Goal: Check status: Check status

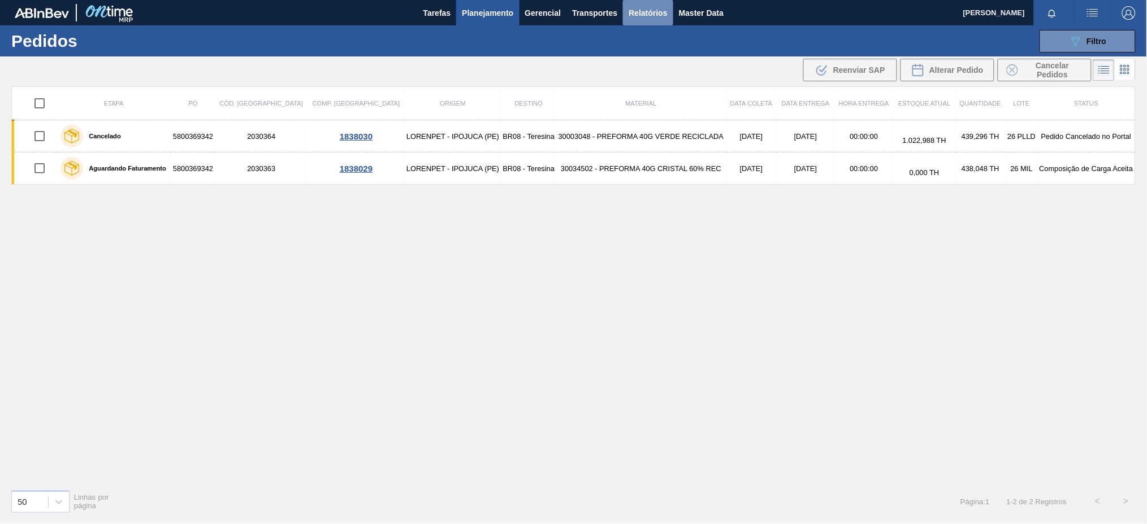
click at [656, 8] on span "Relatórios" at bounding box center [647, 13] width 38 height 14
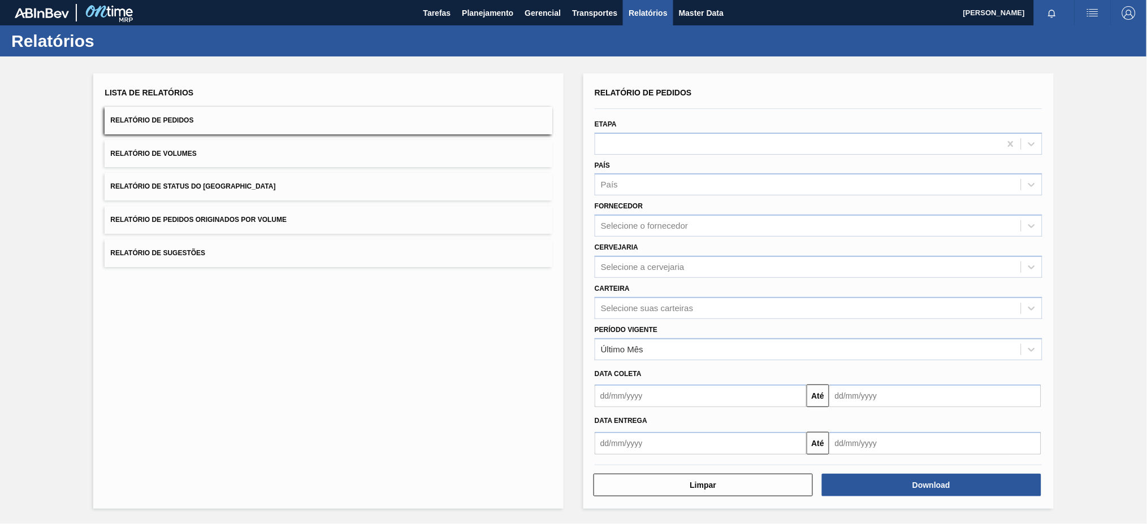
click at [309, 217] on button "Relatório de Pedidos Originados por Volume" at bounding box center [329, 220] width 448 height 28
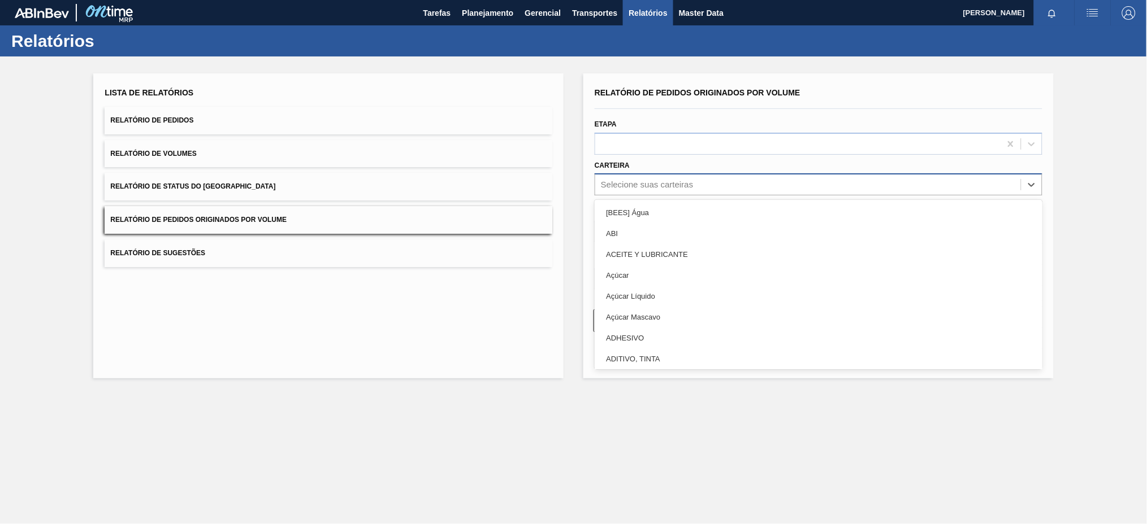
click at [744, 186] on div "Selecione suas carteiras" at bounding box center [808, 185] width 426 height 16
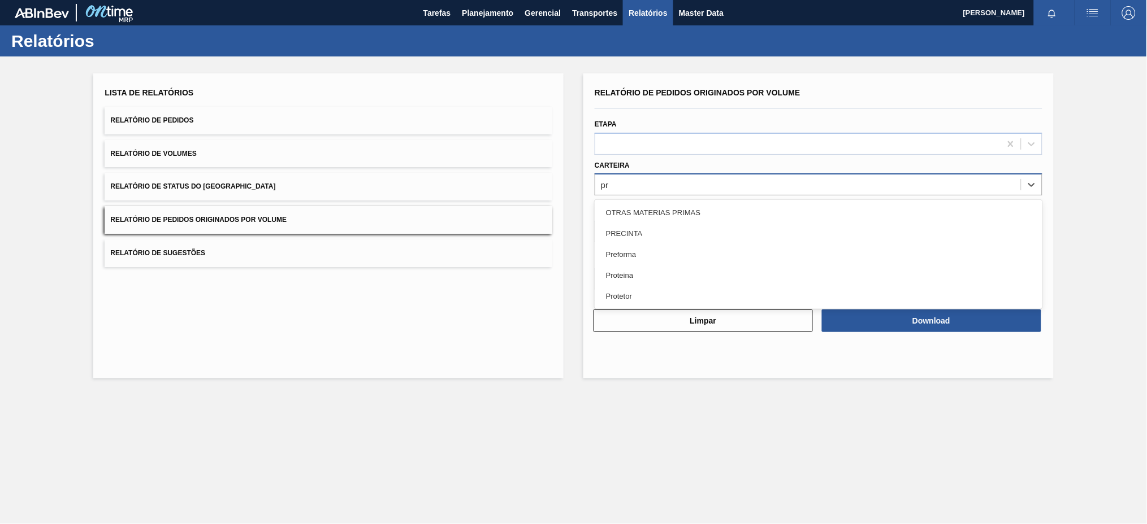
type input "pre"
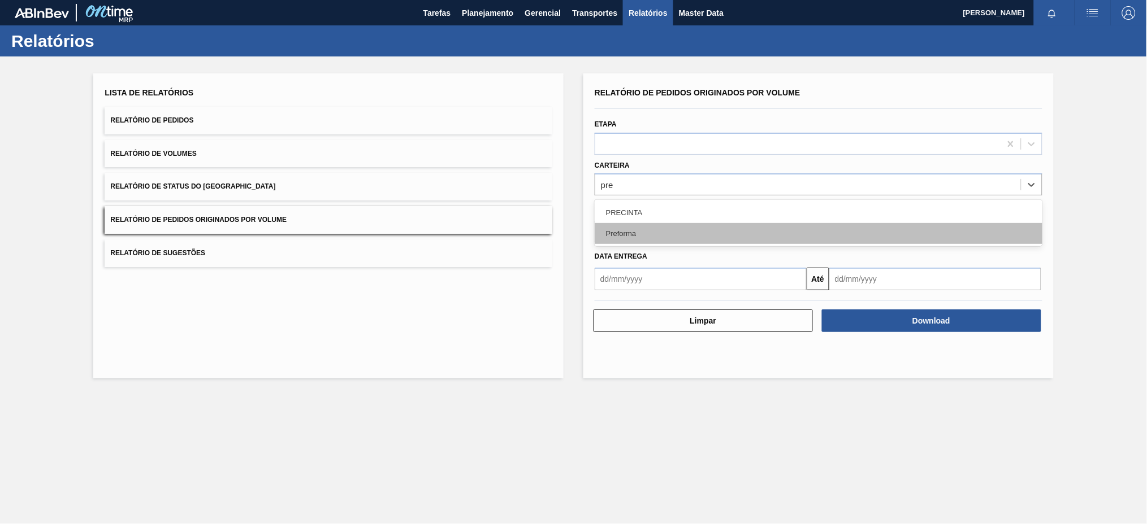
click at [696, 232] on div "Preforma" at bounding box center [818, 233] width 448 height 21
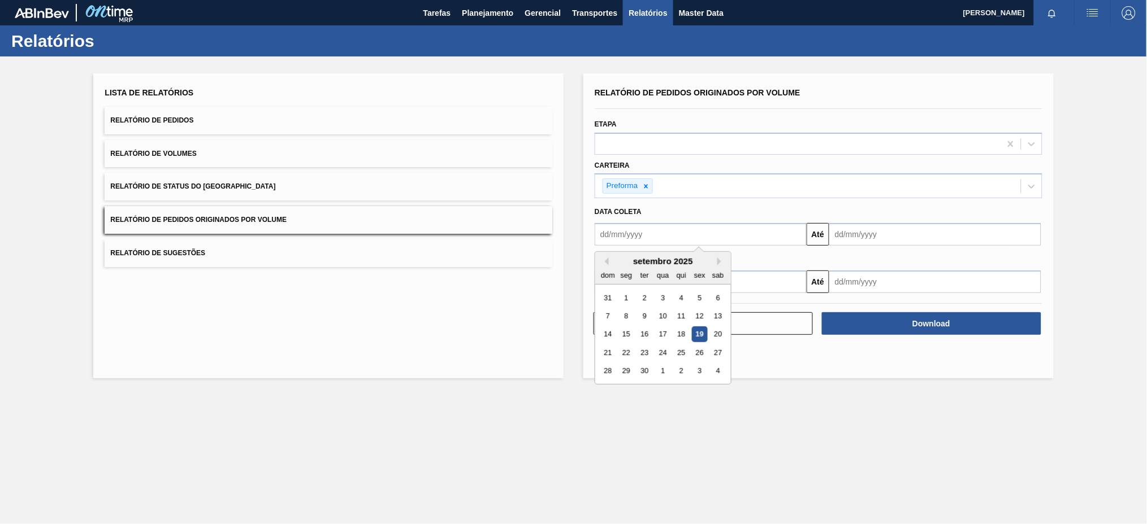
click at [693, 235] on input "text" at bounding box center [700, 234] width 212 height 23
click at [604, 263] on button "Previous Month" at bounding box center [605, 262] width 8 height 8
click at [602, 339] on div "10" at bounding box center [607, 334] width 15 height 15
type input "[DATE]"
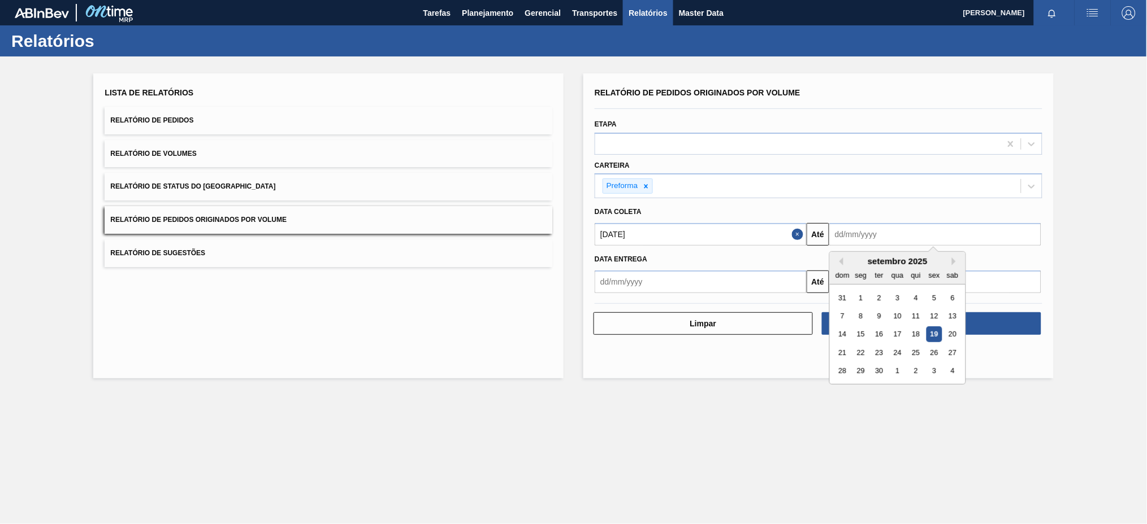
click at [915, 239] on input "text" at bounding box center [935, 234] width 212 height 23
click at [935, 333] on div "19" at bounding box center [933, 334] width 15 height 15
type input "[DATE]"
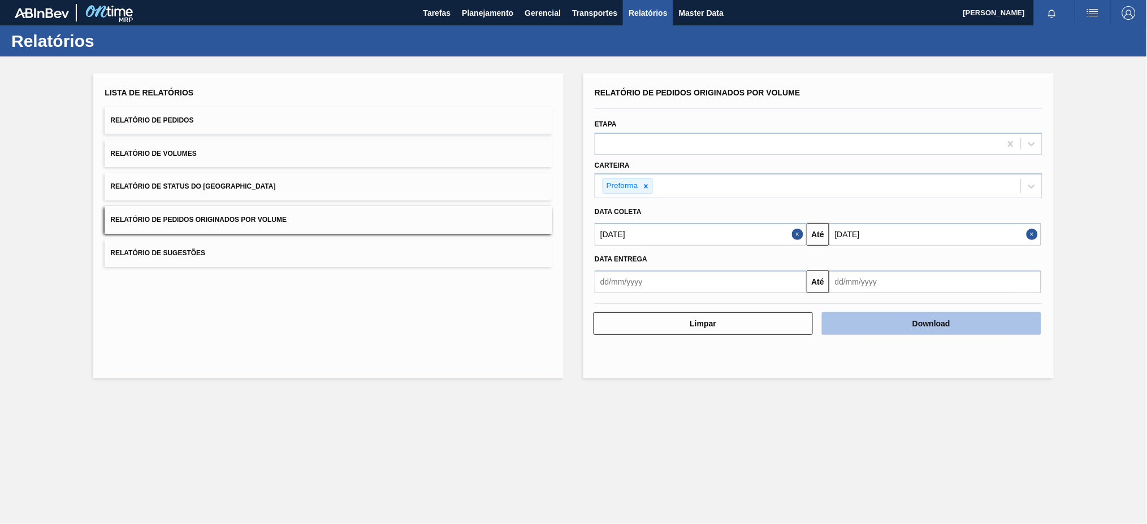
click at [887, 329] on button "Download" at bounding box center [931, 324] width 219 height 23
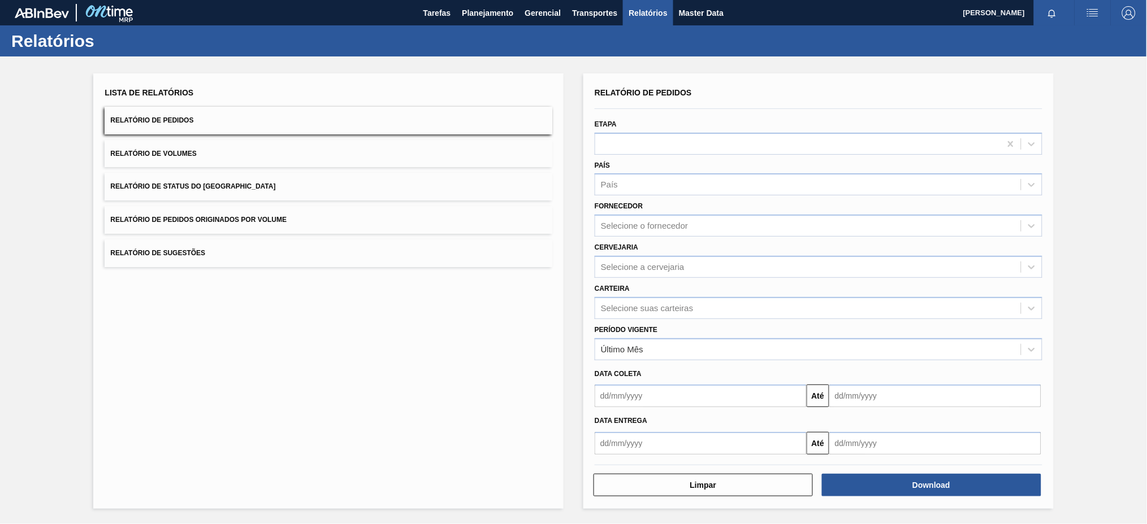
click at [242, 214] on button "Relatório de Pedidos Originados por Volume" at bounding box center [329, 220] width 448 height 28
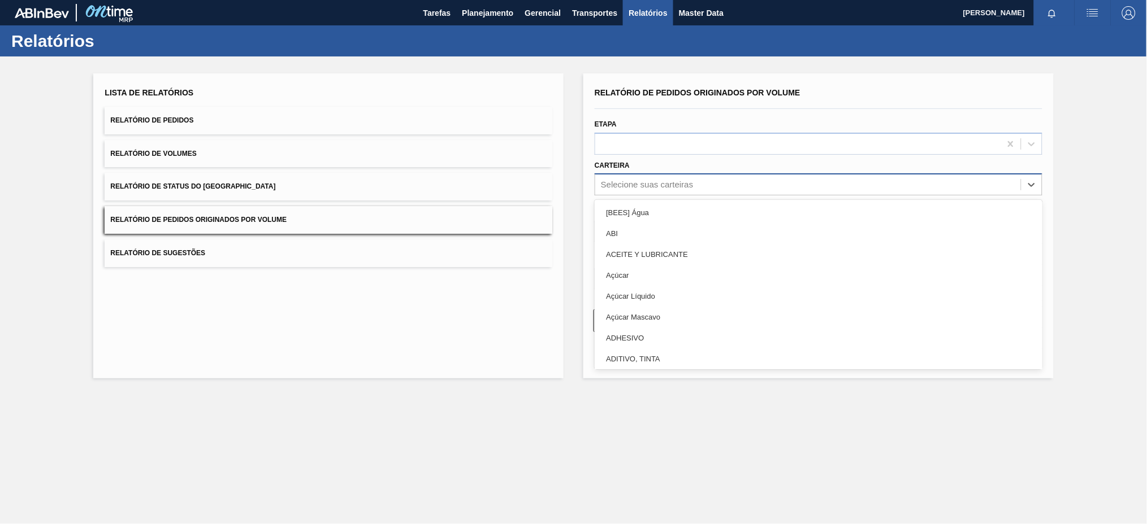
click at [746, 179] on div "Selecione suas carteiras" at bounding box center [808, 185] width 426 height 16
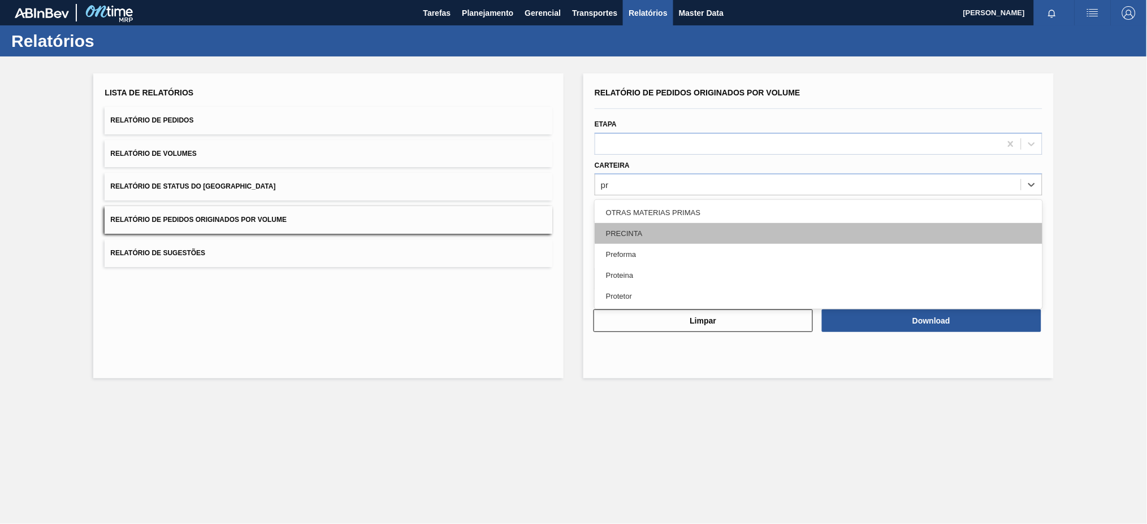
type input "p"
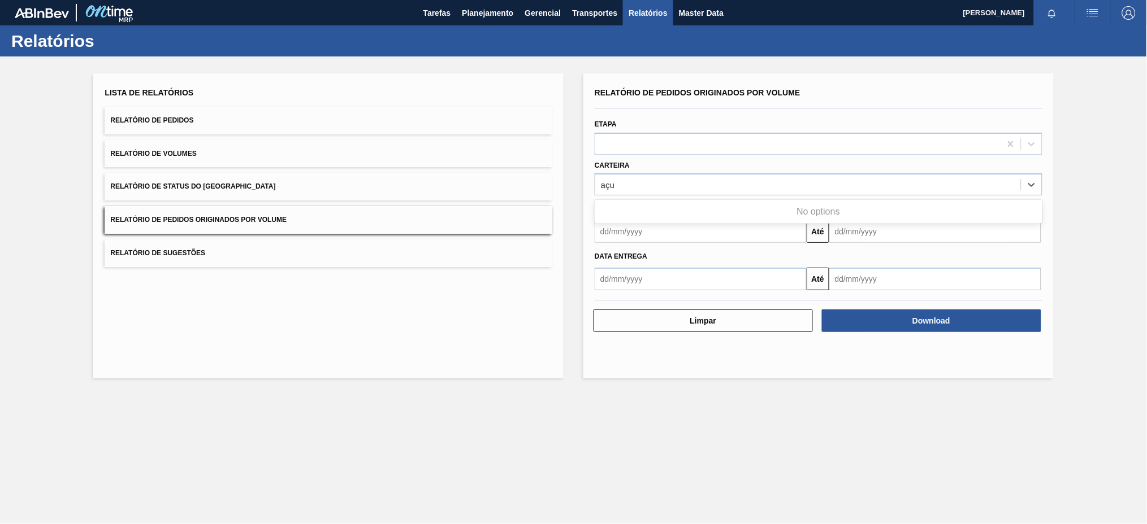
type input "aç"
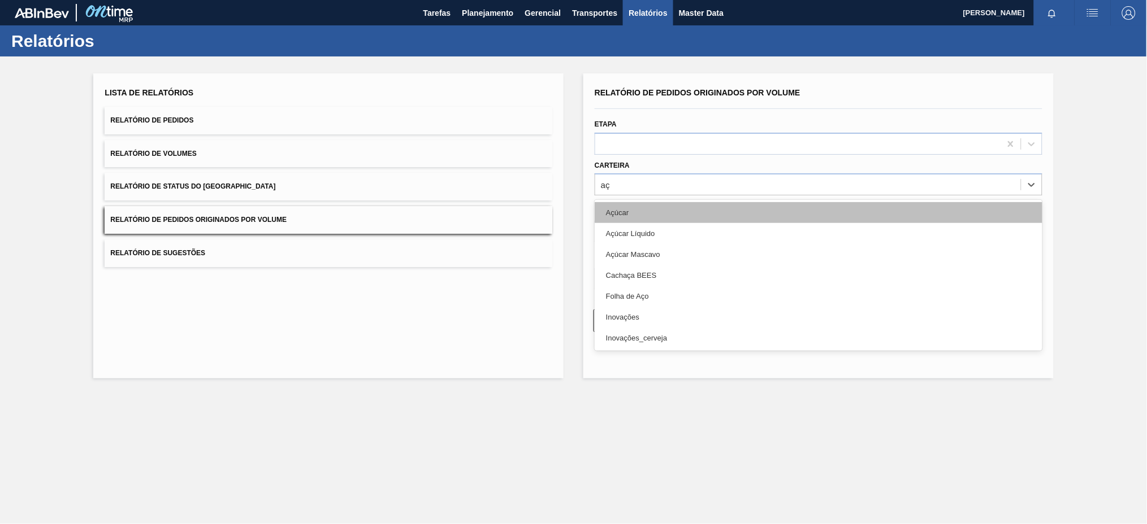
click at [620, 207] on div "Açúcar" at bounding box center [818, 212] width 448 height 21
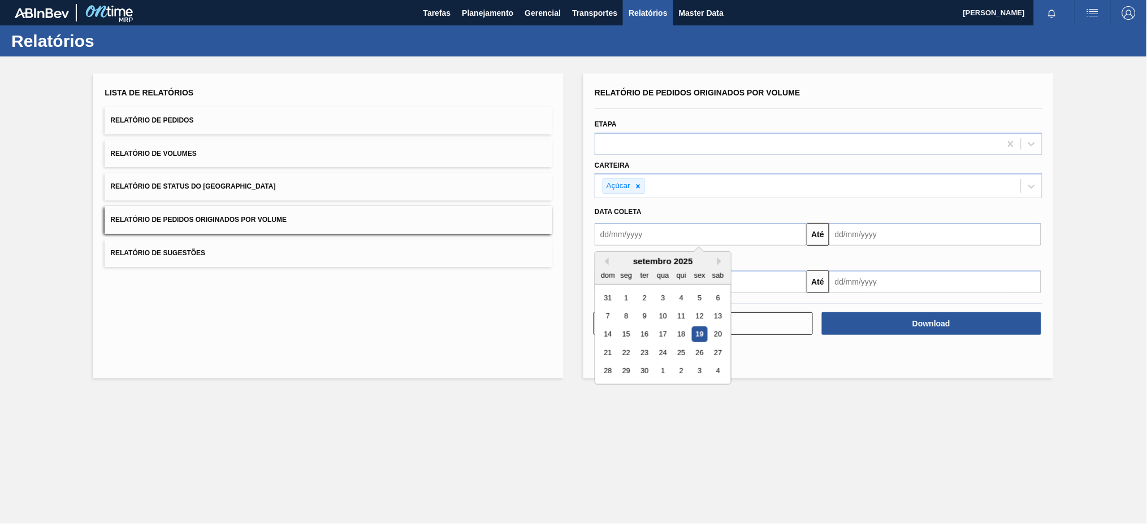
click at [627, 228] on input "text" at bounding box center [700, 234] width 212 height 23
click at [604, 259] on button "Previous Month" at bounding box center [605, 262] width 8 height 8
click at [609, 336] on div "10" at bounding box center [607, 334] width 15 height 15
type input "[DATE]"
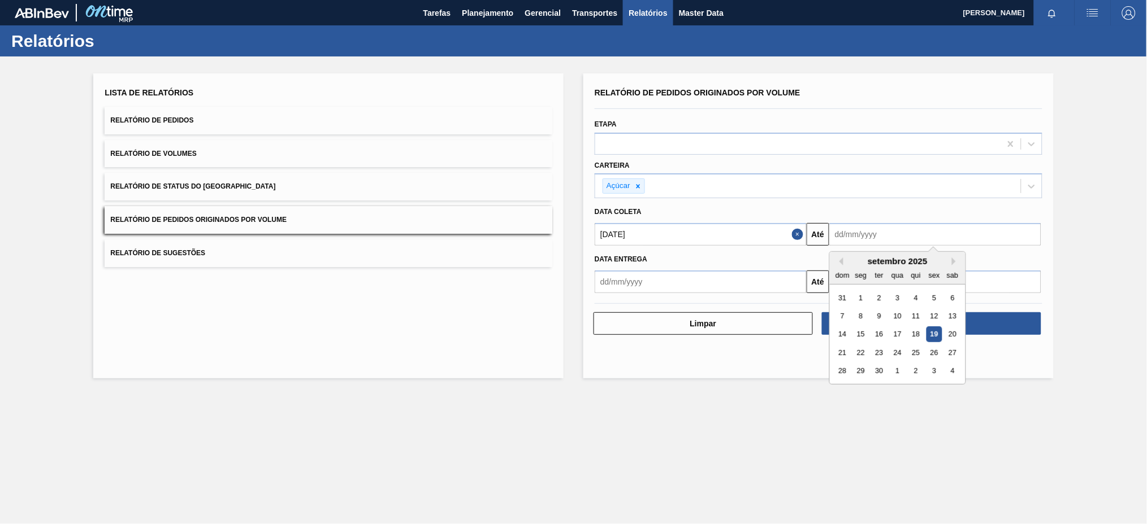
click at [893, 226] on input "text" at bounding box center [935, 234] width 212 height 23
click at [938, 340] on div "19" at bounding box center [933, 334] width 15 height 15
type input "[DATE]"
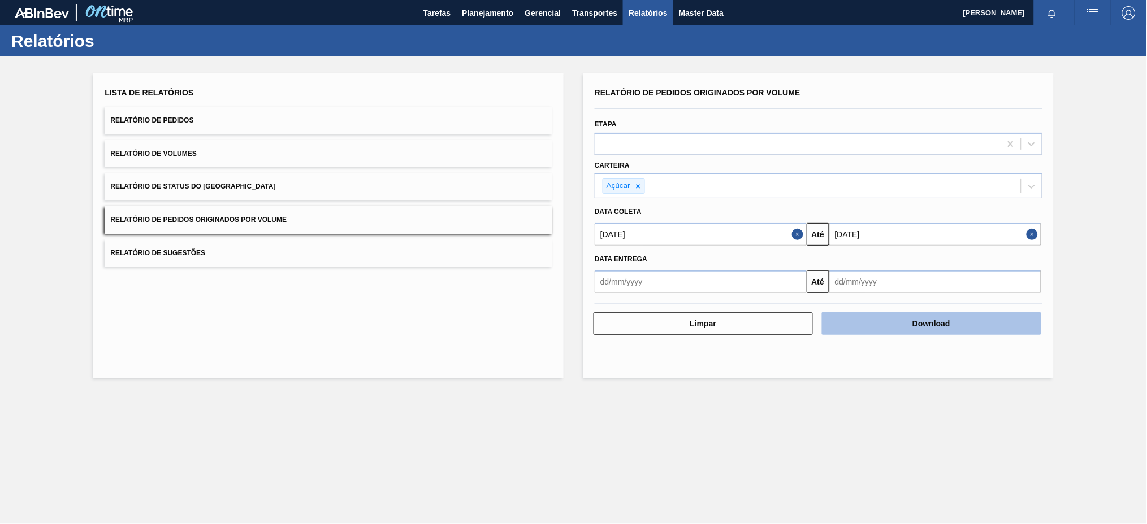
click at [941, 327] on button "Download" at bounding box center [931, 324] width 219 height 23
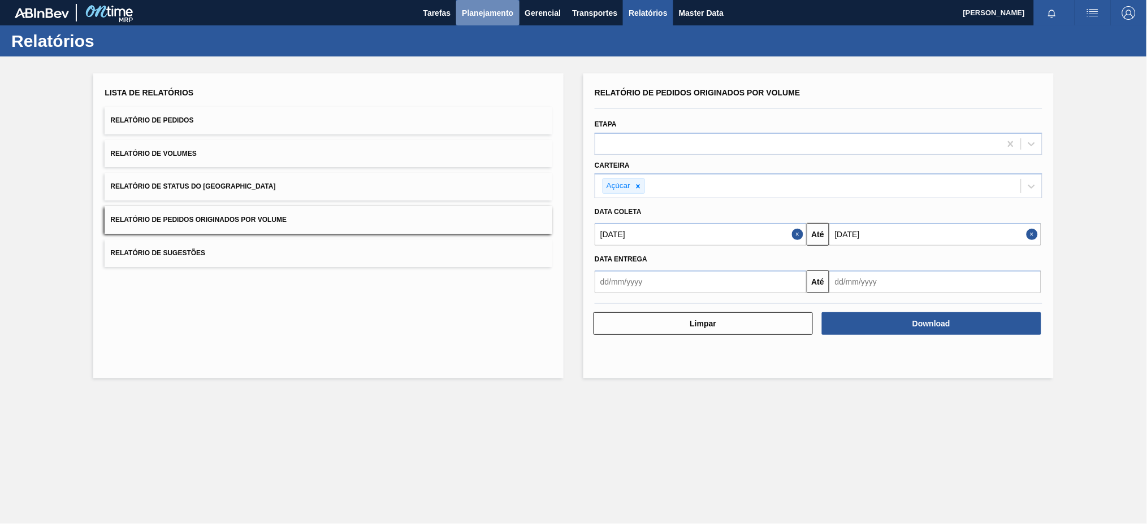
click at [484, 10] on span "Planejamento" at bounding box center [487, 13] width 51 height 14
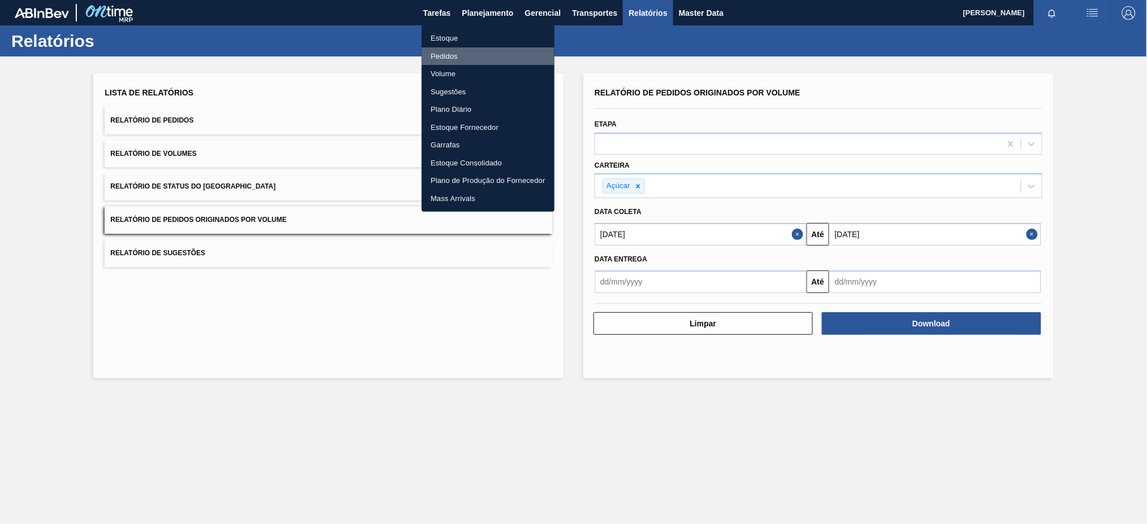
click at [455, 50] on li "Pedidos" at bounding box center [488, 56] width 133 height 18
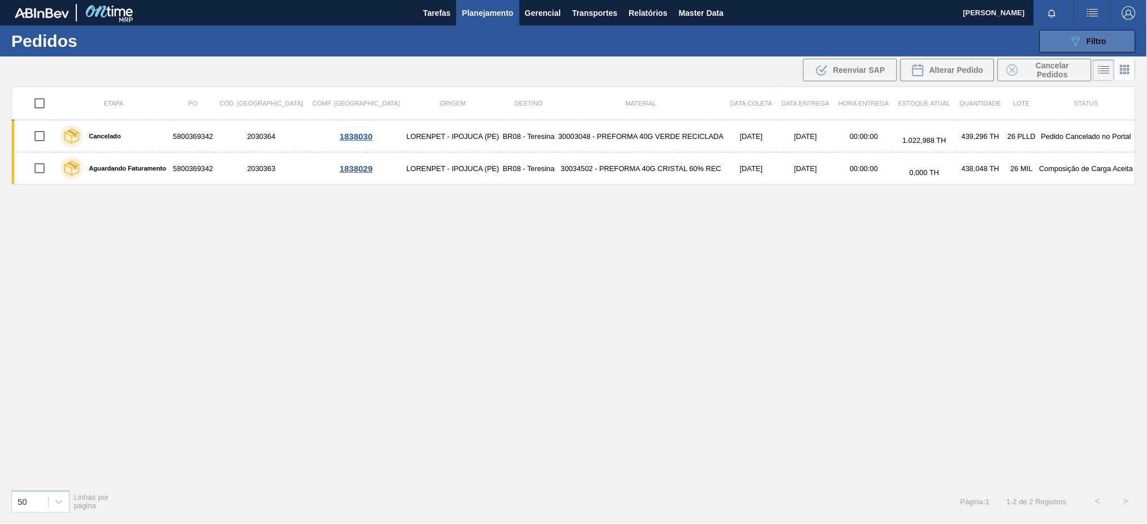
click at [1106, 50] on button "089F7B8B-B2A5-4AFE-B5C0-19BA573D28AC Filtro" at bounding box center [1087, 41] width 96 height 23
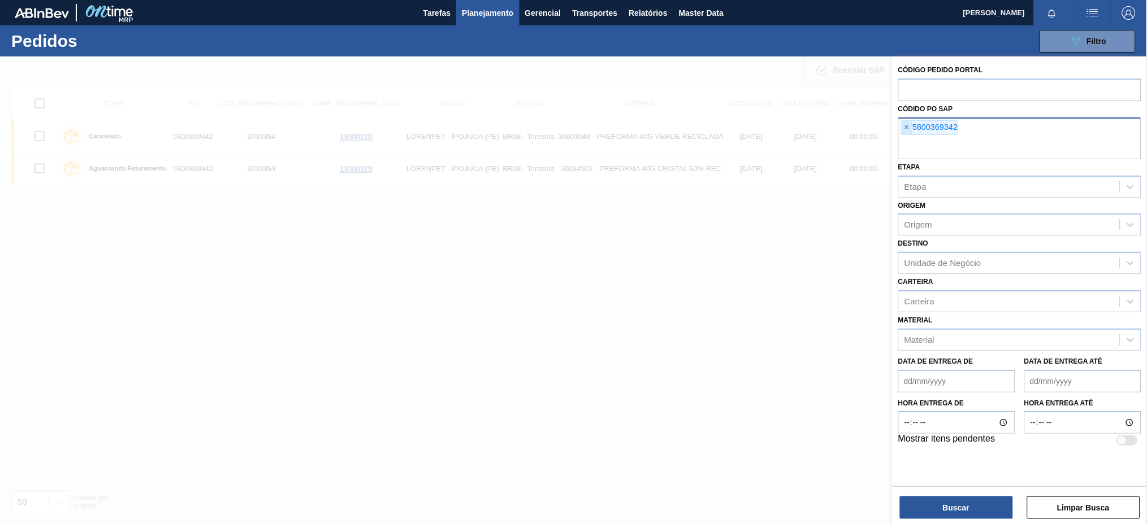
click at [906, 125] on span "×" at bounding box center [906, 128] width 11 height 14
paste input "5800367546"
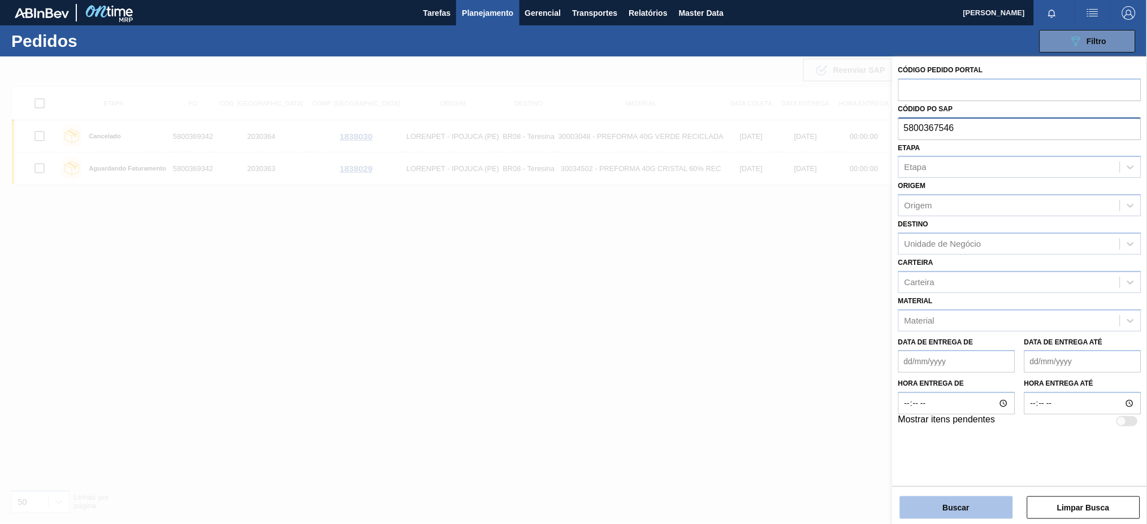
type input "5800367546"
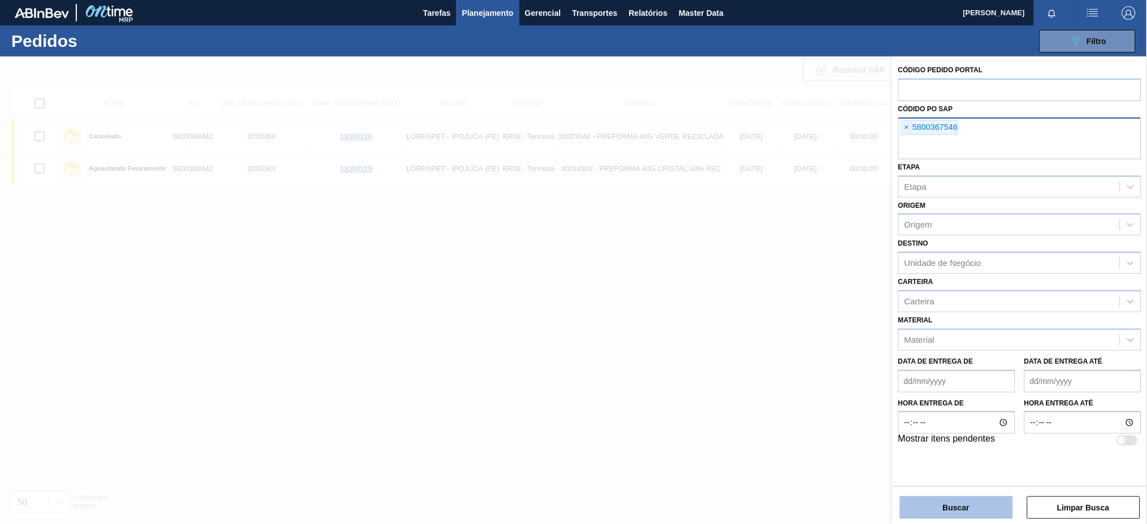
click at [926, 510] on button "Buscar" at bounding box center [956, 508] width 113 height 23
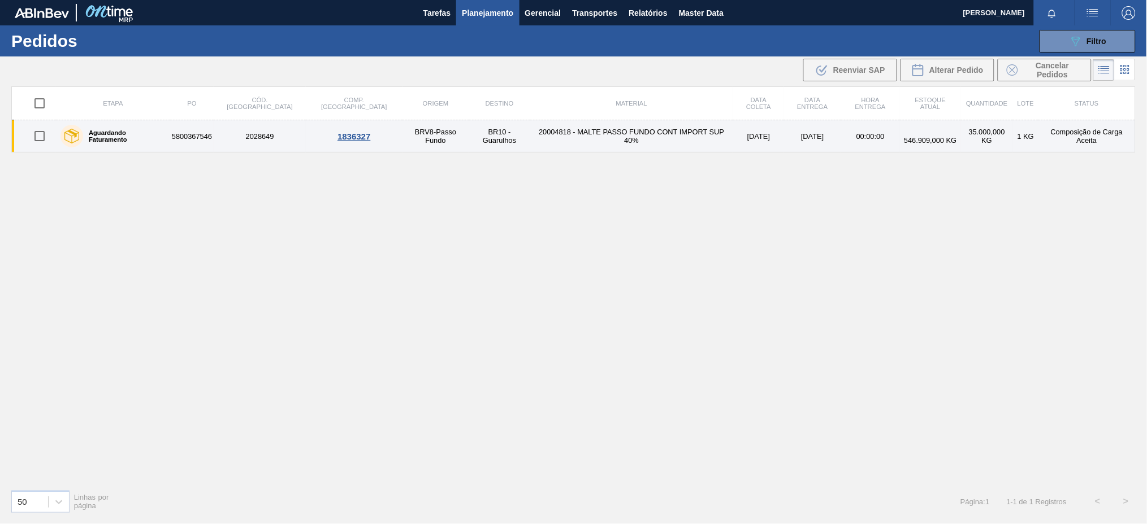
click at [192, 137] on td "5800367546" at bounding box center [192, 136] width 44 height 32
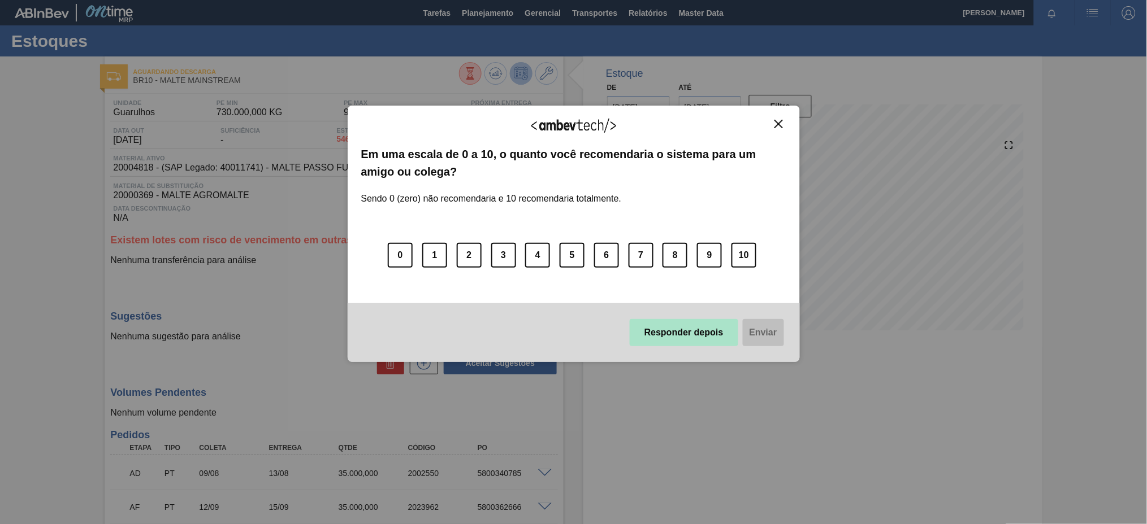
click at [709, 329] on button "Responder depois" at bounding box center [684, 332] width 109 height 27
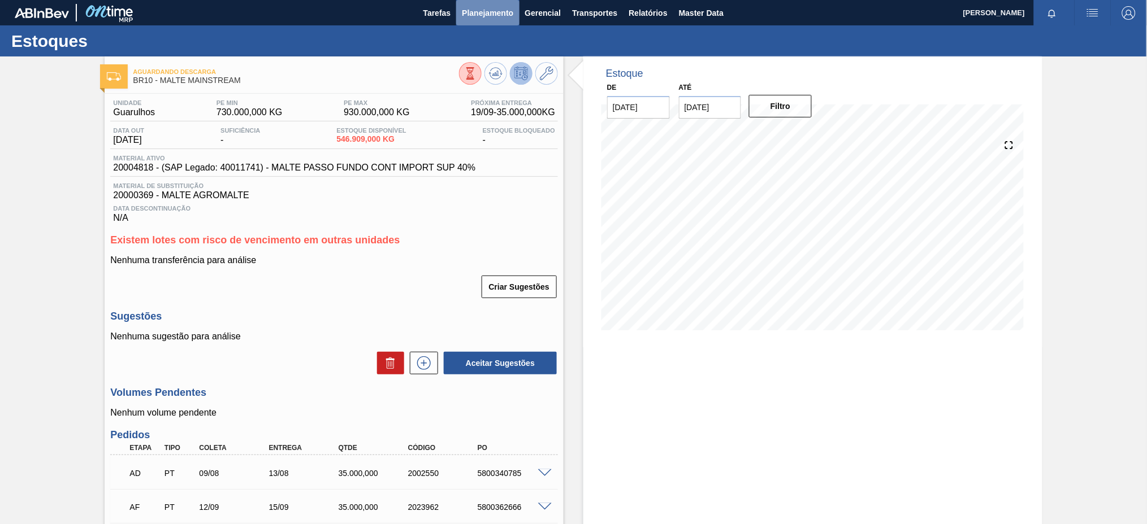
click at [491, 9] on span "Planejamento" at bounding box center [487, 13] width 51 height 14
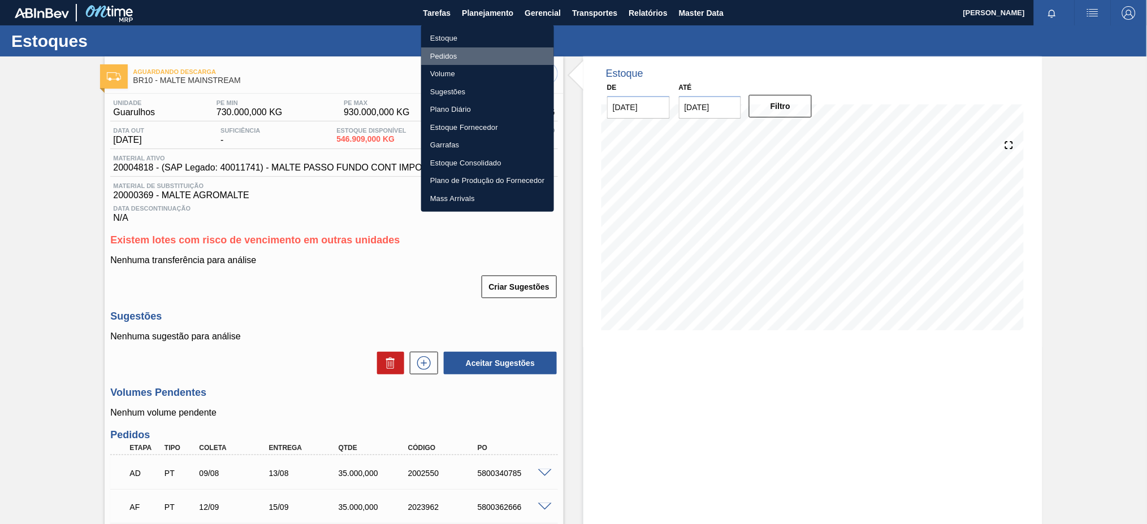
click at [433, 57] on li "Pedidos" at bounding box center [487, 56] width 133 height 18
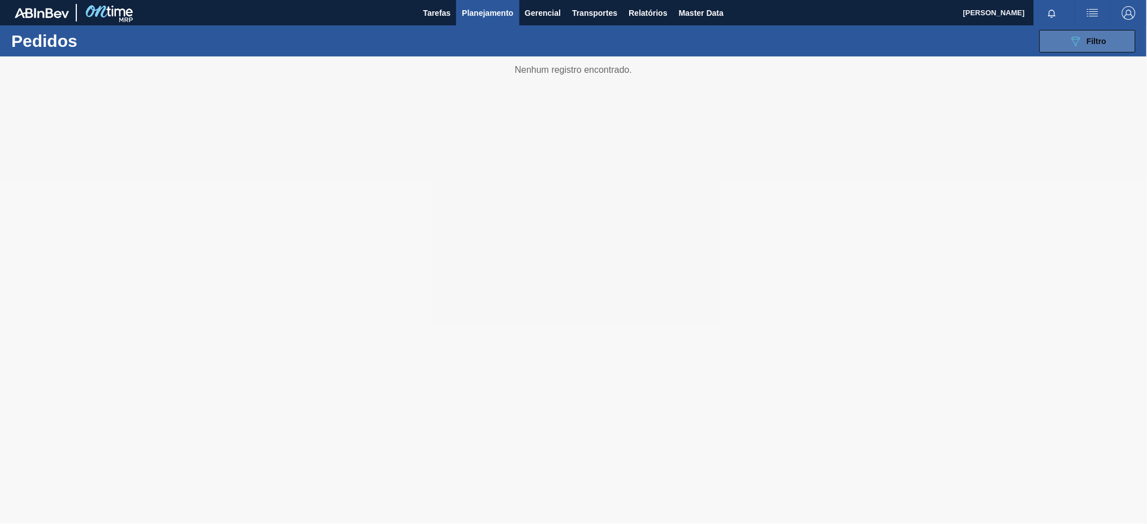
click at [1127, 44] on button "089F7B8B-B2A5-4AFE-B5C0-19BA573D28AC Filtro" at bounding box center [1087, 41] width 96 height 23
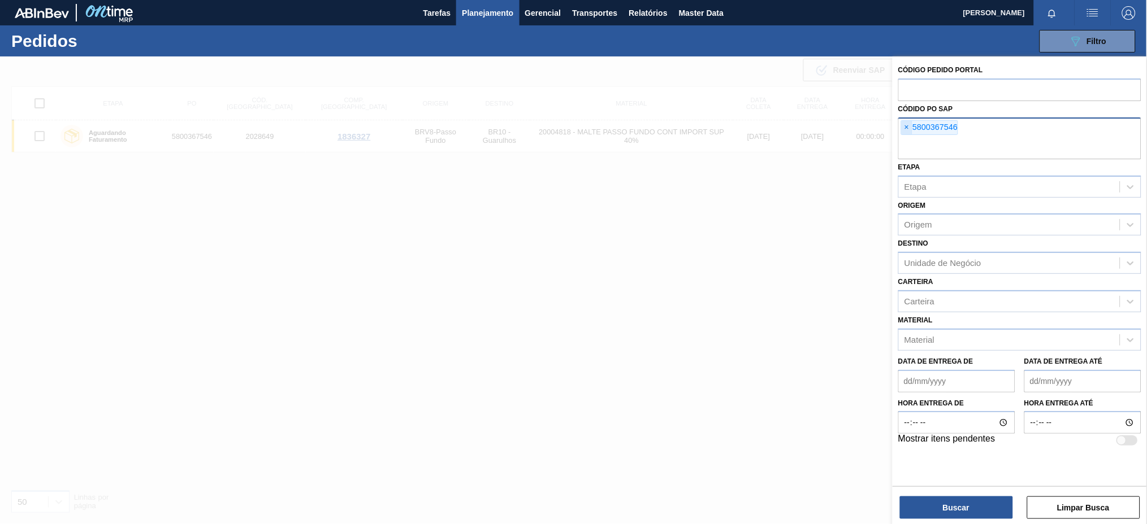
click at [902, 129] on span "×" at bounding box center [906, 128] width 11 height 14
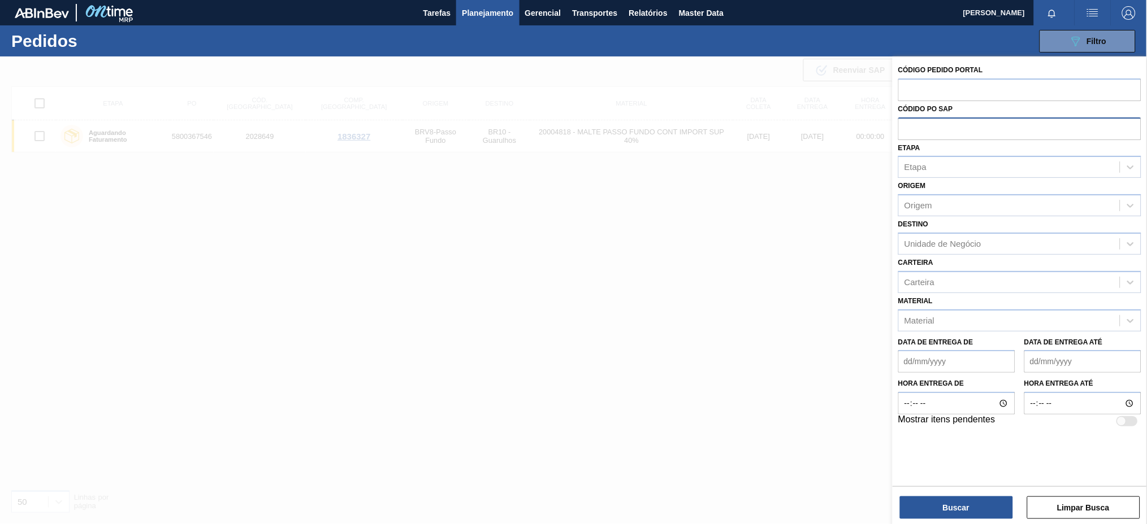
paste input "5800364426"
type input "5800364426"
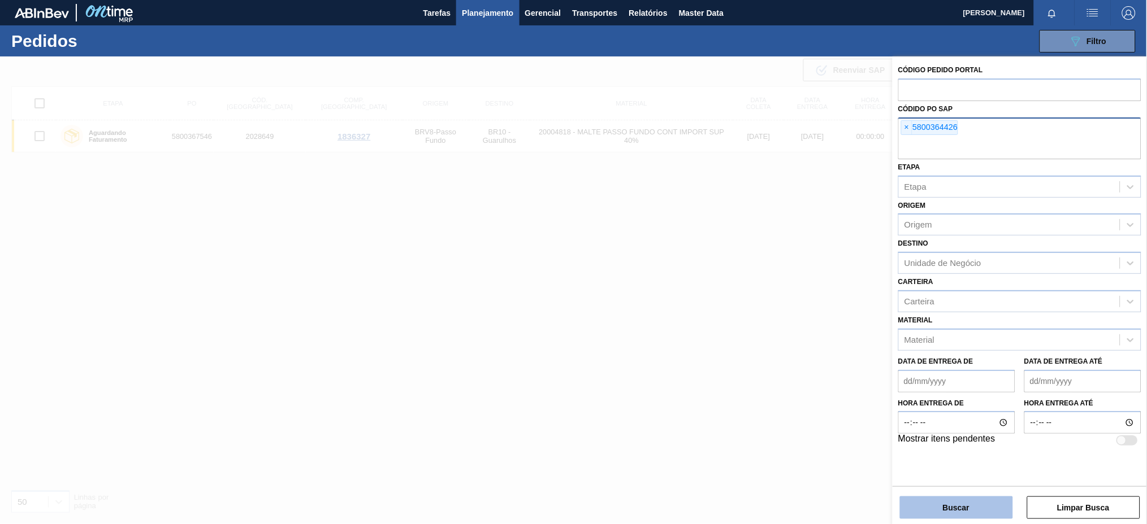
click at [954, 502] on button "Buscar" at bounding box center [956, 508] width 113 height 23
